Goal: Task Accomplishment & Management: Use online tool/utility

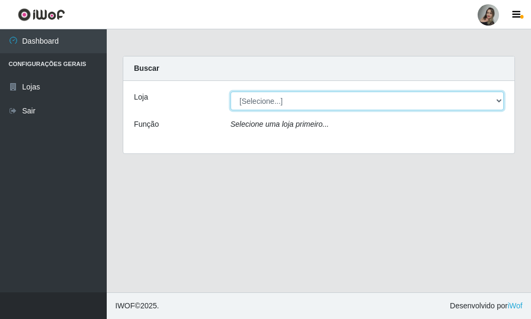
click at [500, 103] on select "[Selecione...] Supermercado Sao Francisco - Amarante" at bounding box center [366, 101] width 273 height 19
select select "383"
click at [230, 92] on select "[Selecione...] Supermercado Sao Francisco - Amarante" at bounding box center [366, 101] width 273 height 19
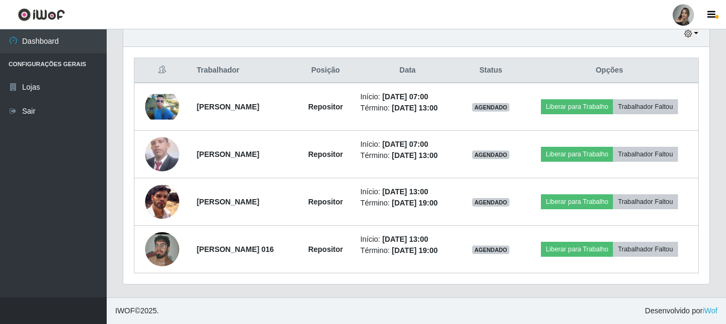
scroll to position [221, 586]
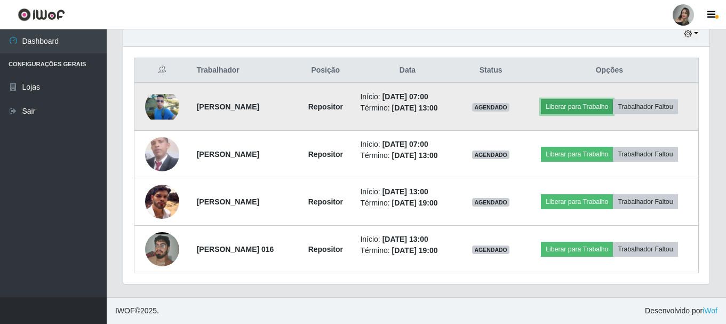
click at [530, 111] on button "Liberar para Trabalho" at bounding box center [577, 106] width 72 height 15
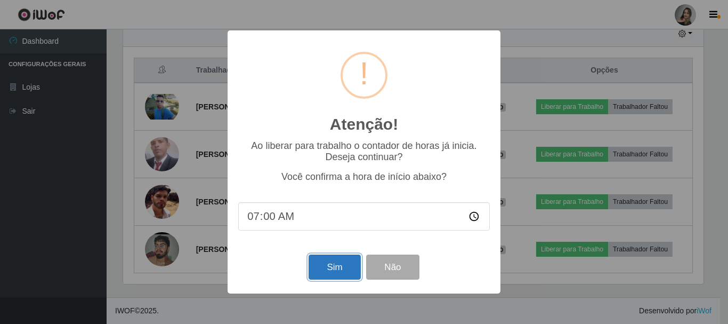
click at [340, 276] on button "Sim" at bounding box center [335, 266] width 52 height 25
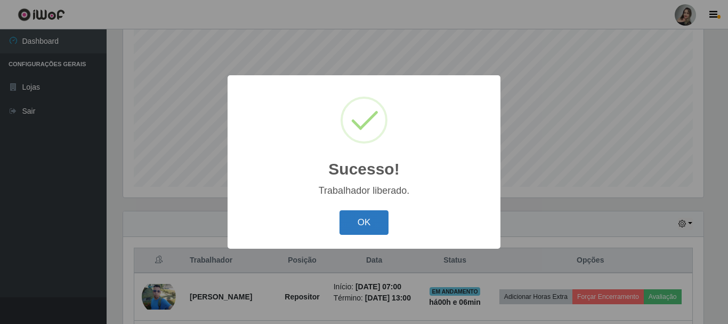
click at [355, 223] on button "OK" at bounding box center [365, 222] width 50 height 25
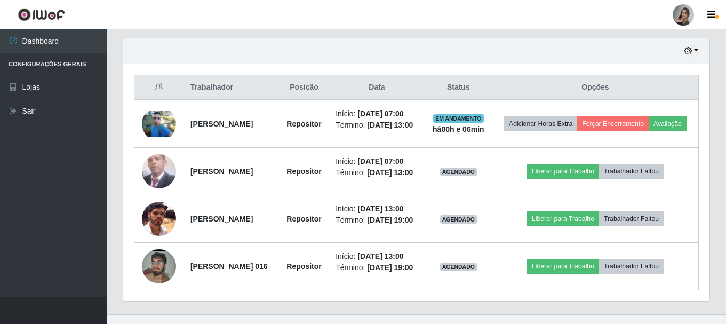
scroll to position [379, 0]
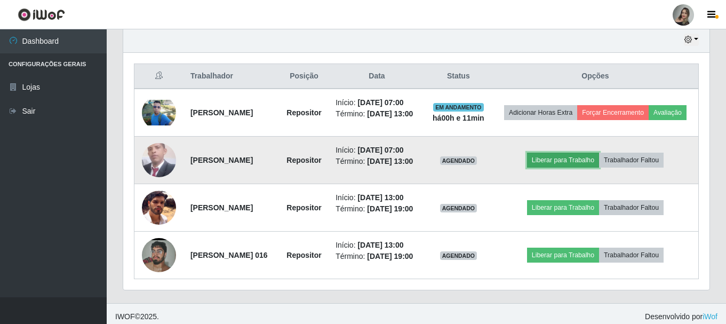
click at [530, 167] on button "Liberar para Trabalho" at bounding box center [563, 159] width 72 height 15
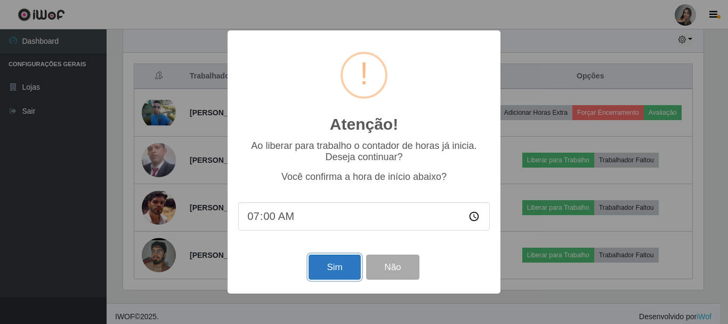
click at [318, 276] on button "Sim" at bounding box center [335, 266] width 52 height 25
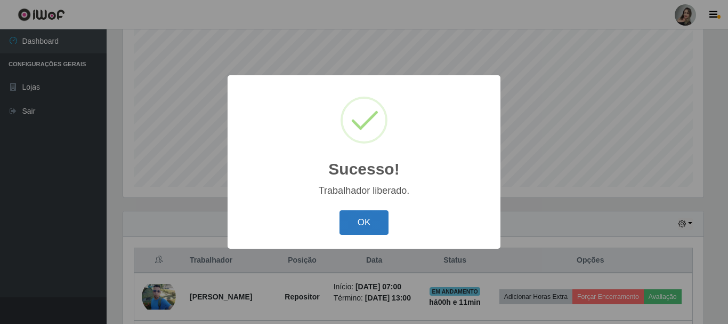
click at [377, 219] on button "OK" at bounding box center [365, 222] width 50 height 25
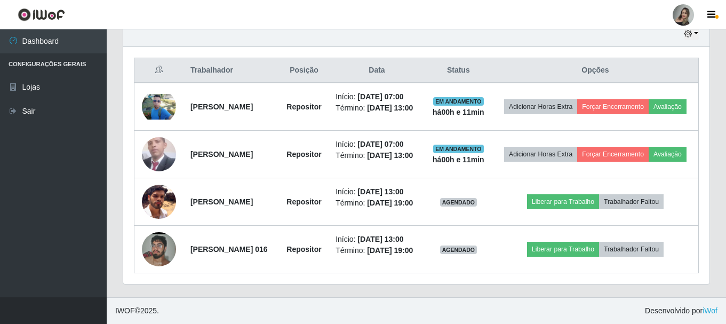
scroll to position [390, 0]
